Goal: Transaction & Acquisition: Purchase product/service

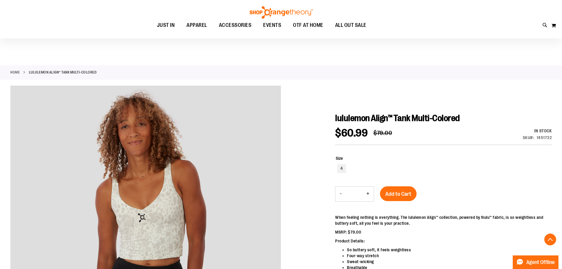
scroll to position [94, 0]
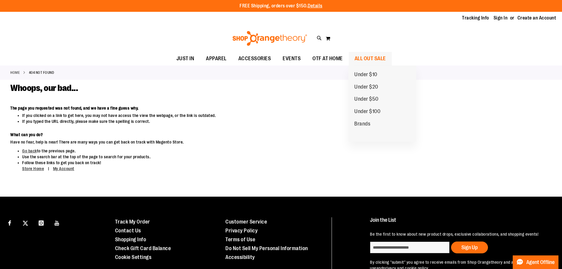
type input "**********"
click at [366, 57] on span "ALL OUT SALE" at bounding box center [370, 58] width 31 height 13
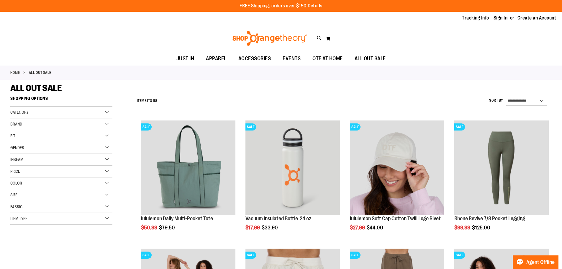
type input "**********"
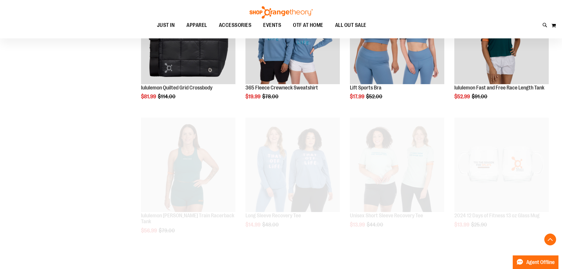
scroll to position [385, 0]
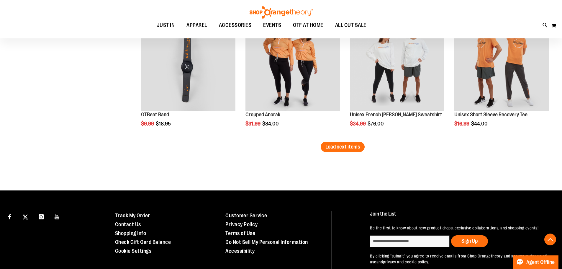
scroll to position [1125, 0]
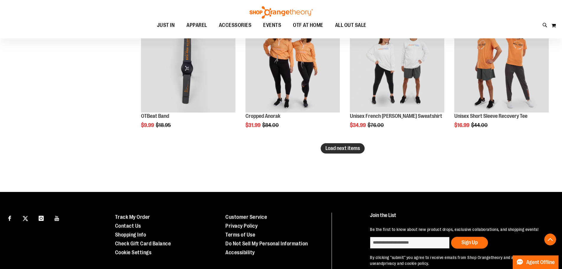
click at [335, 148] on span "Load next items" at bounding box center [342, 148] width 35 height 6
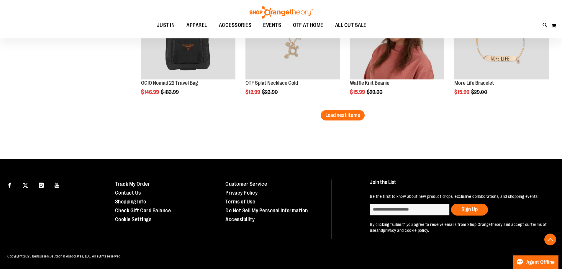
scroll to position [1536, 0]
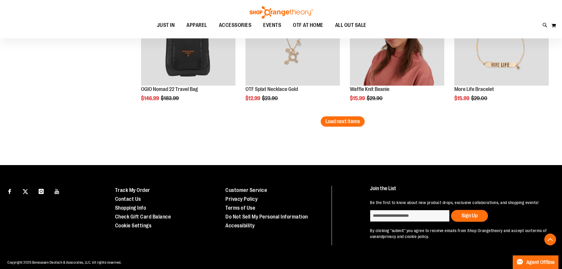
click at [355, 122] on span "Load next items" at bounding box center [342, 121] width 35 height 6
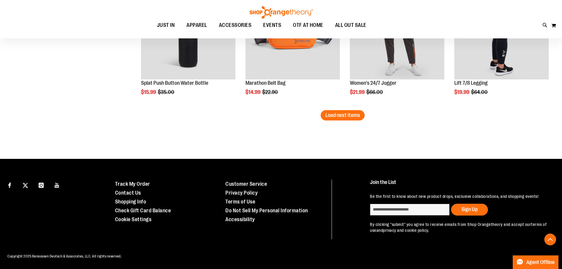
scroll to position [1919, 0]
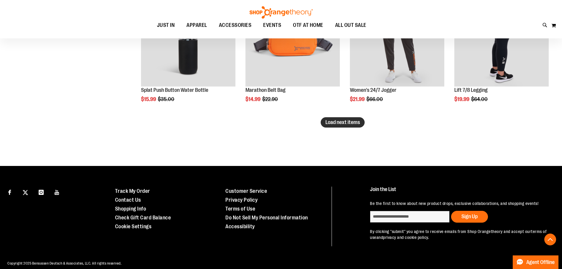
click at [347, 125] on button "Load next items" at bounding box center [343, 122] width 44 height 10
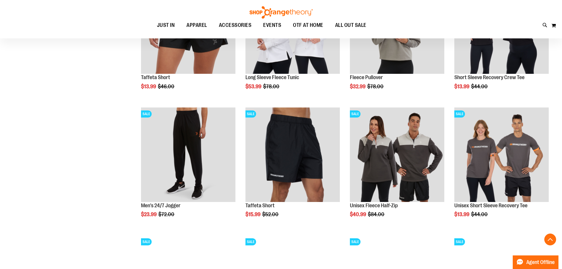
scroll to position [2224, 0]
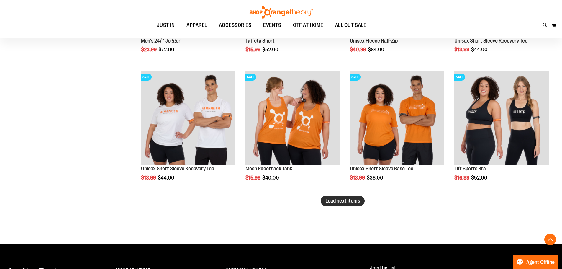
click at [338, 203] on span "Load next items" at bounding box center [342, 201] width 35 height 6
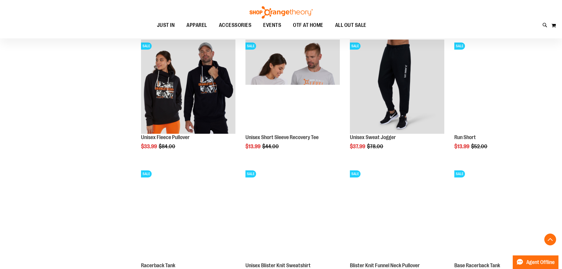
scroll to position [2650, 0]
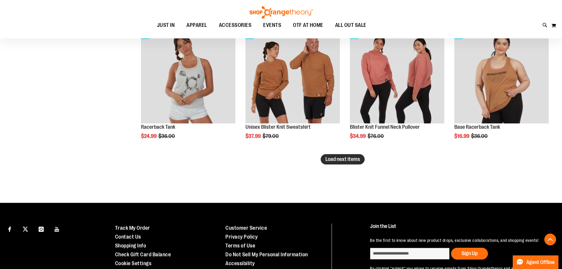
click at [355, 158] on span "Load next items" at bounding box center [342, 159] width 35 height 6
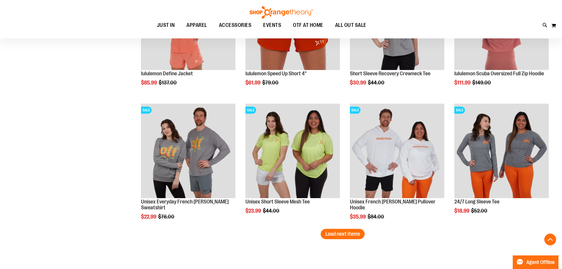
scroll to position [2875, 0]
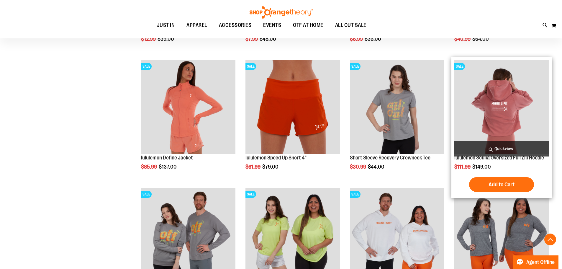
click at [479, 93] on img "product" at bounding box center [501, 107] width 94 height 94
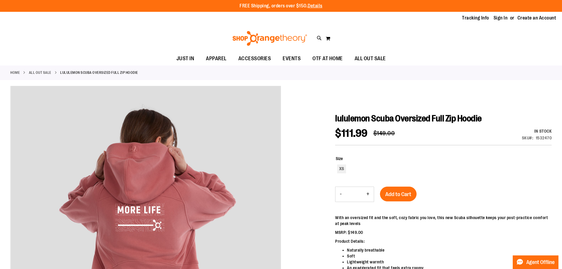
type input "**********"
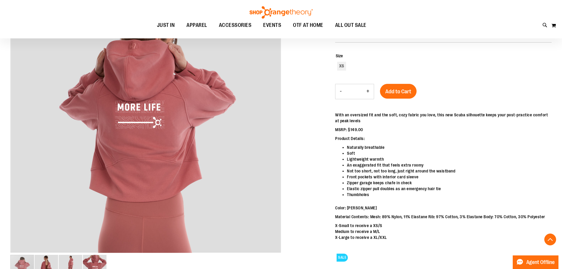
scroll to position [112, 0]
